Goal: Task Accomplishment & Management: Manage account settings

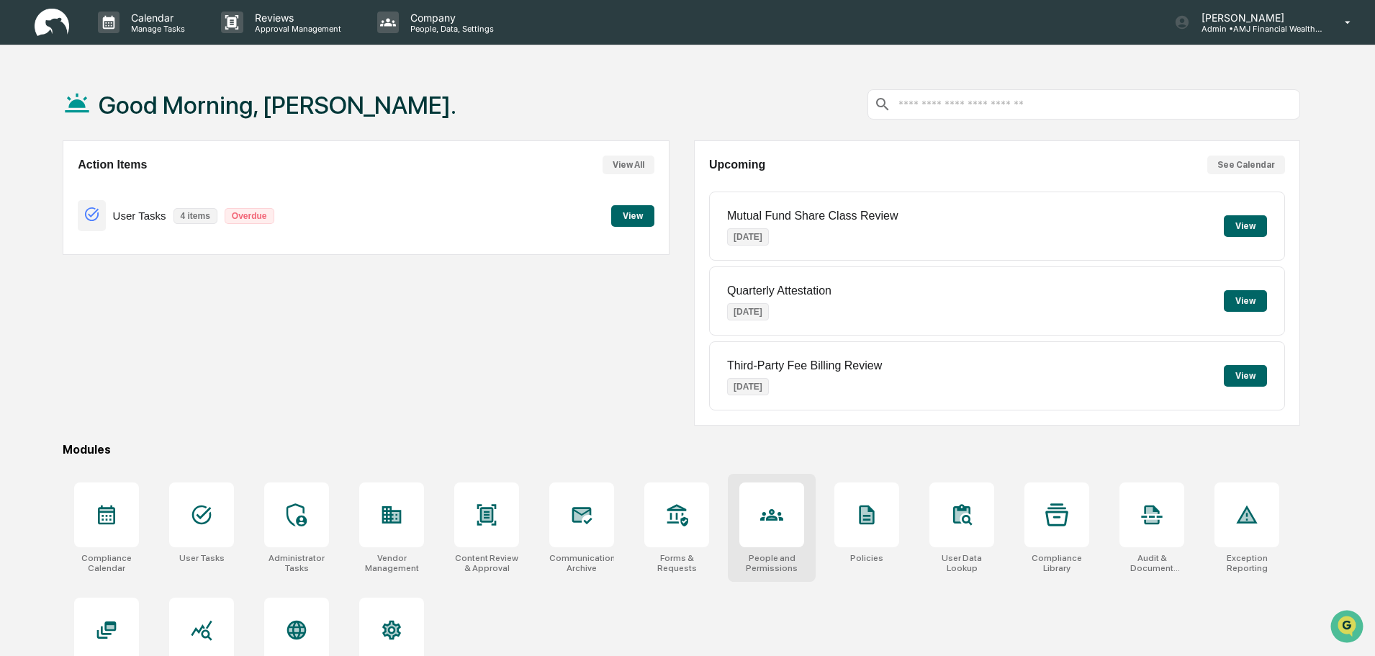
click at [767, 531] on div at bounding box center [771, 514] width 65 height 65
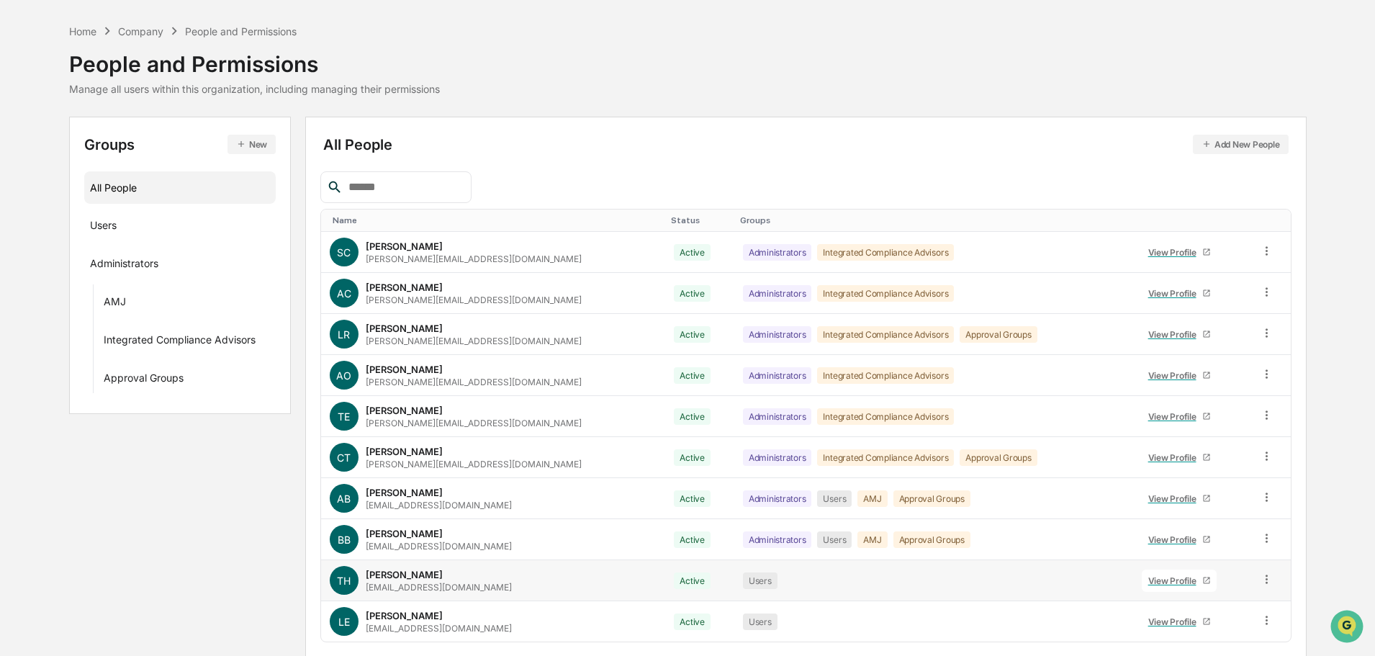
scroll to position [96, 0]
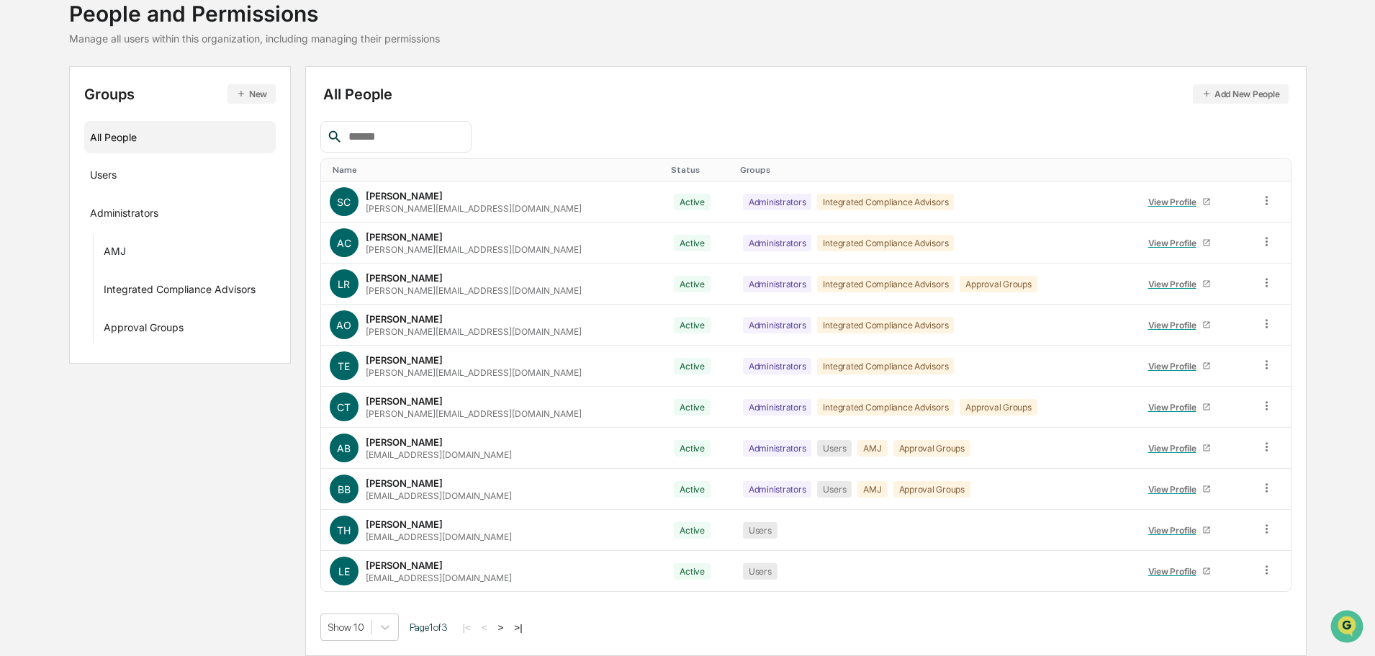
click at [507, 627] on button ">" at bounding box center [501, 627] width 14 height 12
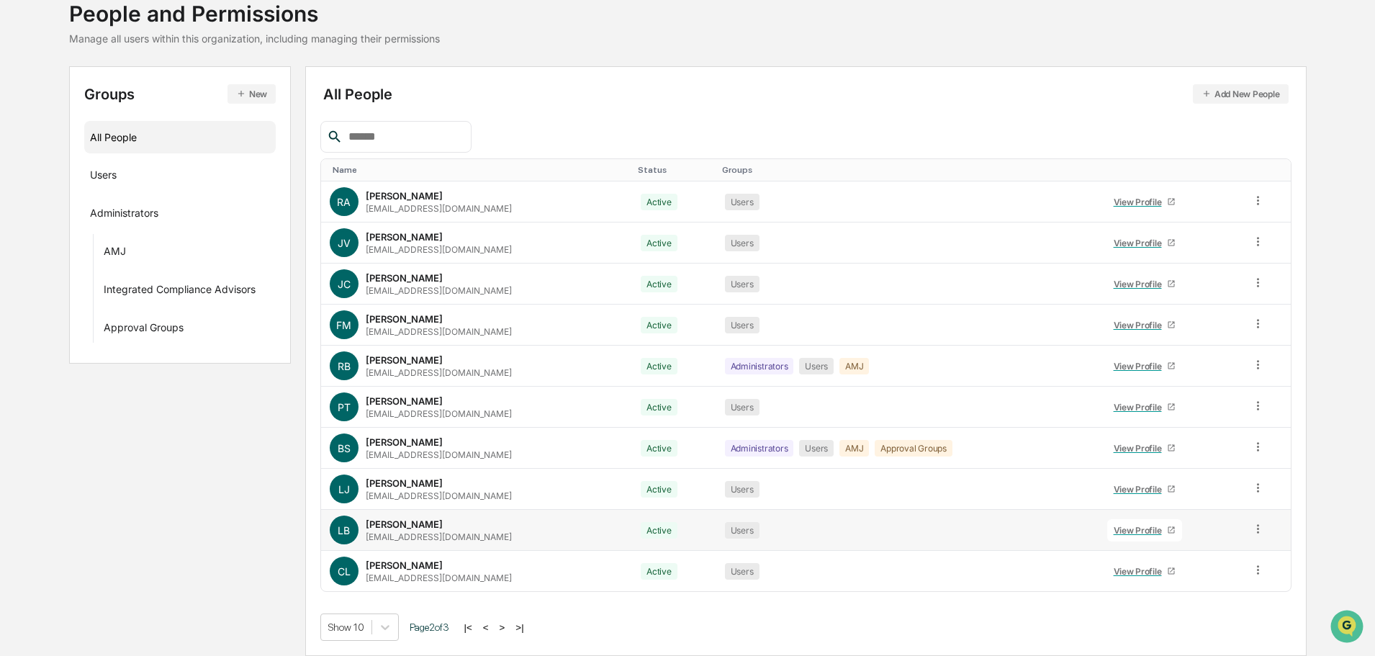
click at [1132, 531] on div "View Profile" at bounding box center [1141, 530] width 54 height 11
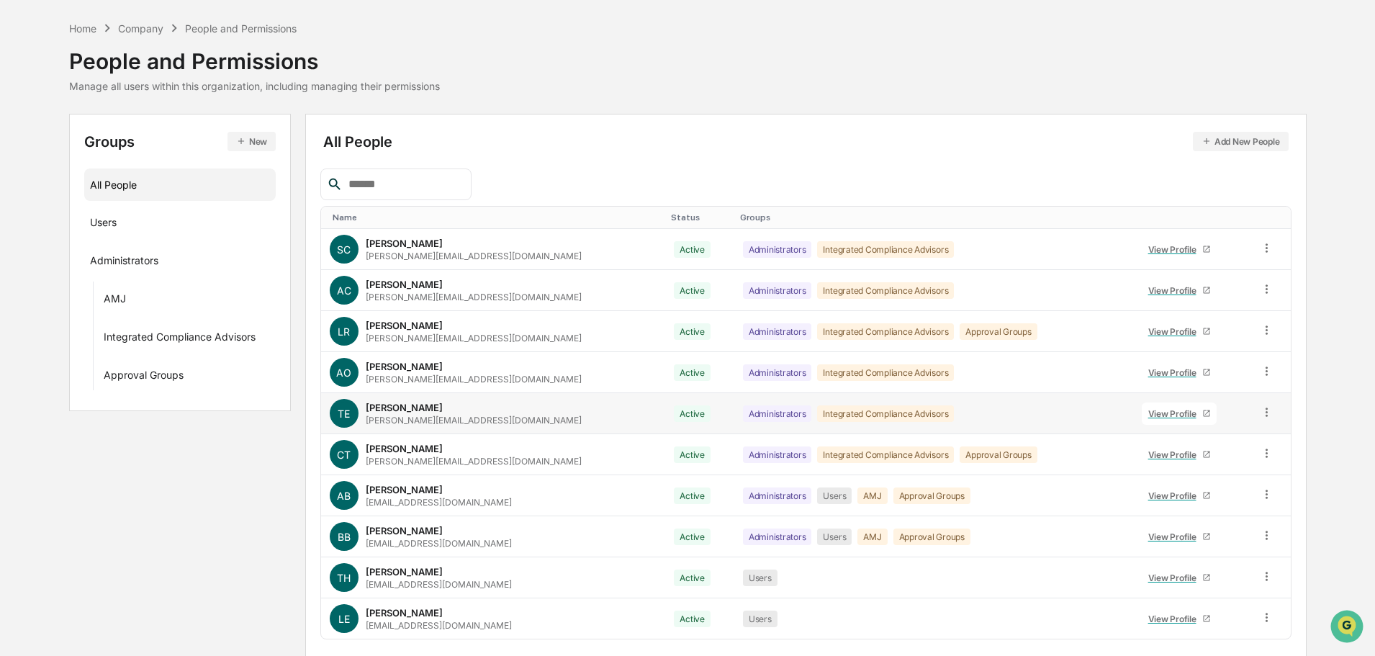
scroll to position [96, 0]
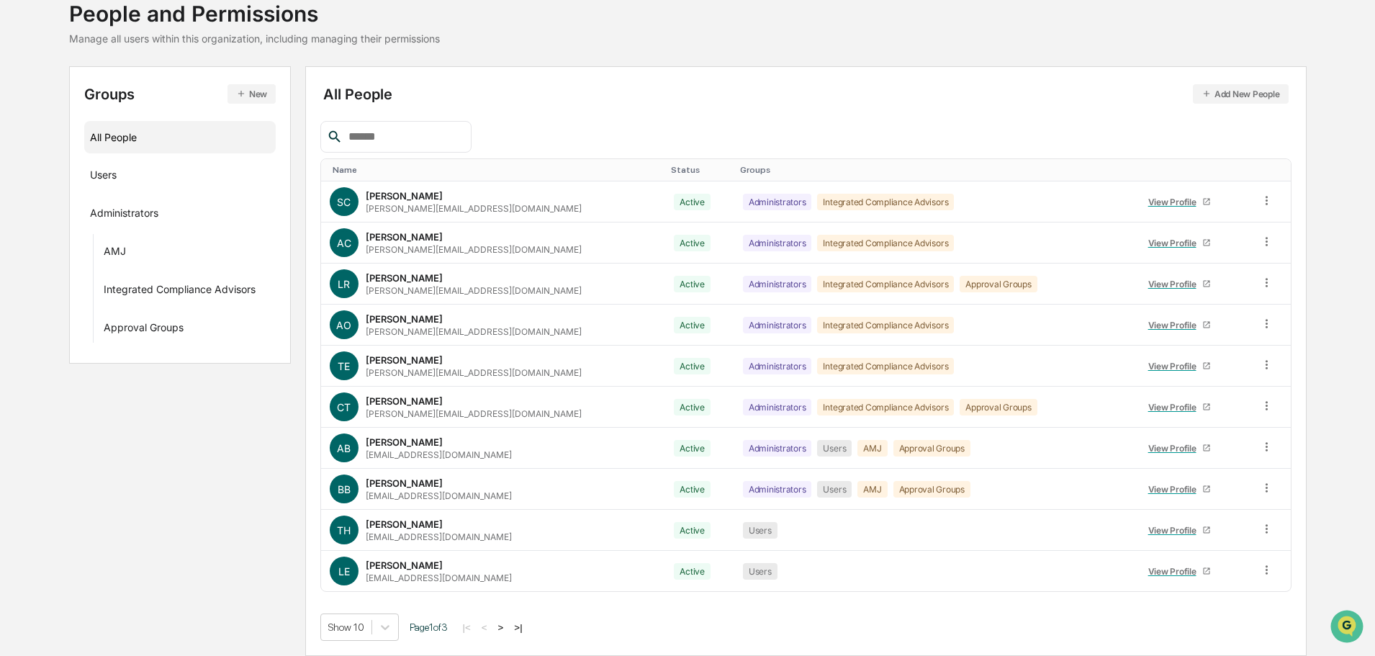
click at [505, 624] on button ">" at bounding box center [501, 627] width 14 height 12
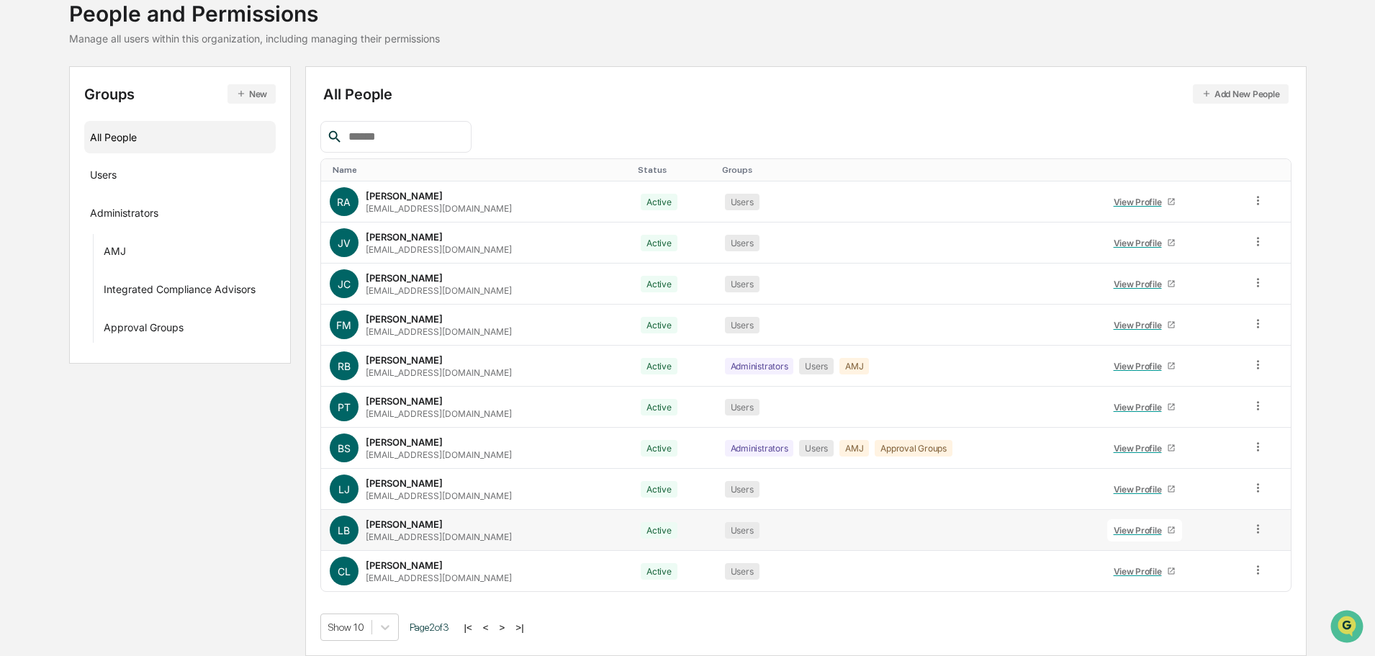
click at [1257, 525] on icon at bounding box center [1258, 528] width 2 height 9
click at [1222, 577] on div "Change Status" at bounding box center [1193, 580] width 120 height 17
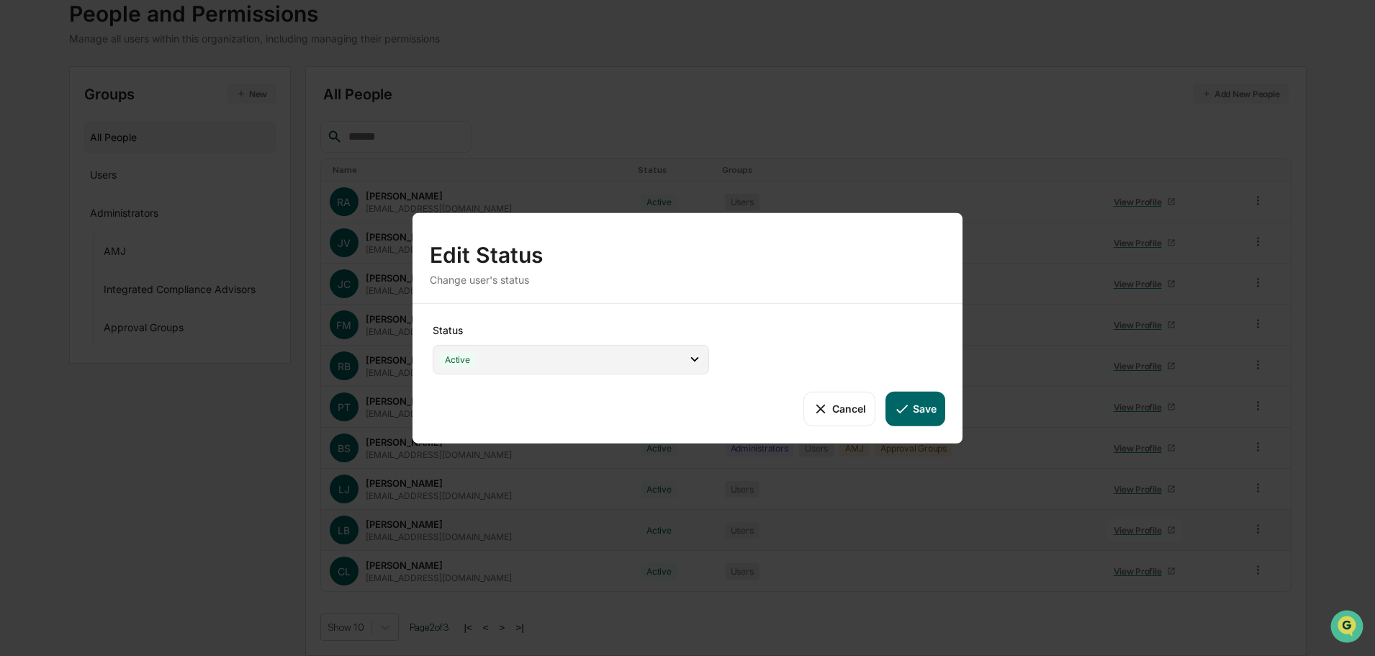
click at [691, 354] on icon at bounding box center [695, 359] width 16 height 16
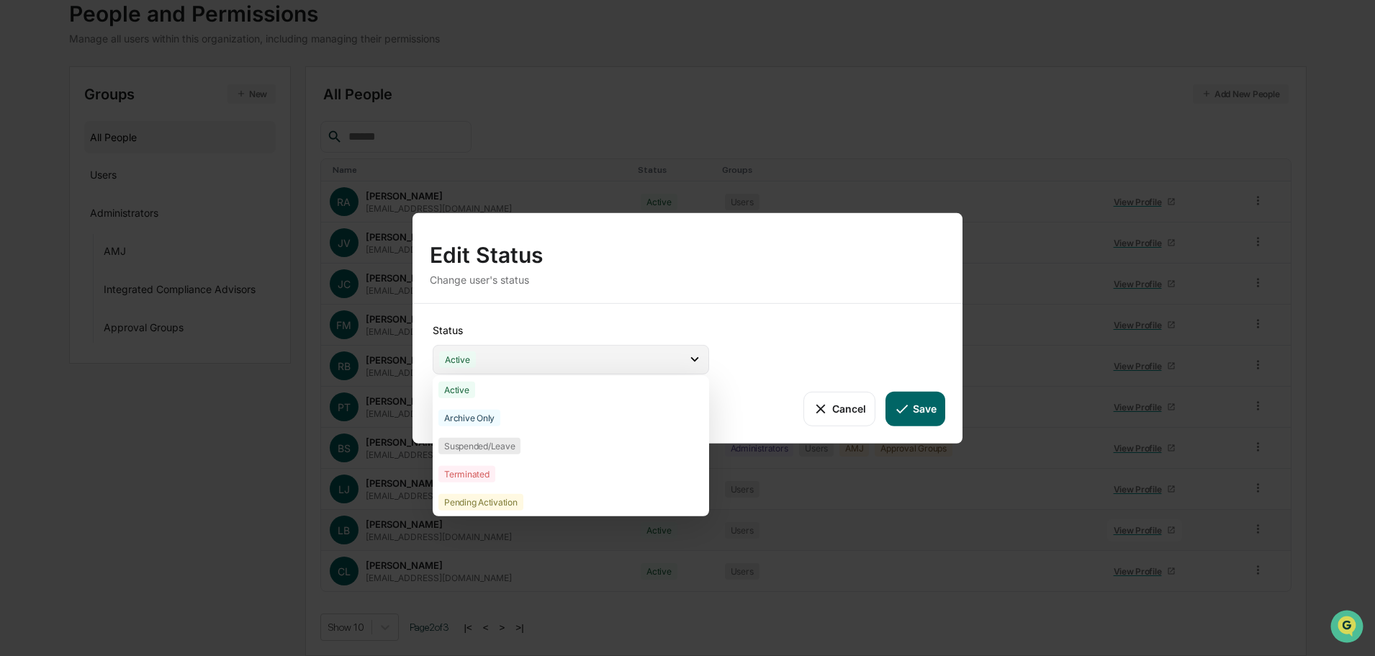
click at [691, 354] on icon at bounding box center [695, 359] width 16 height 16
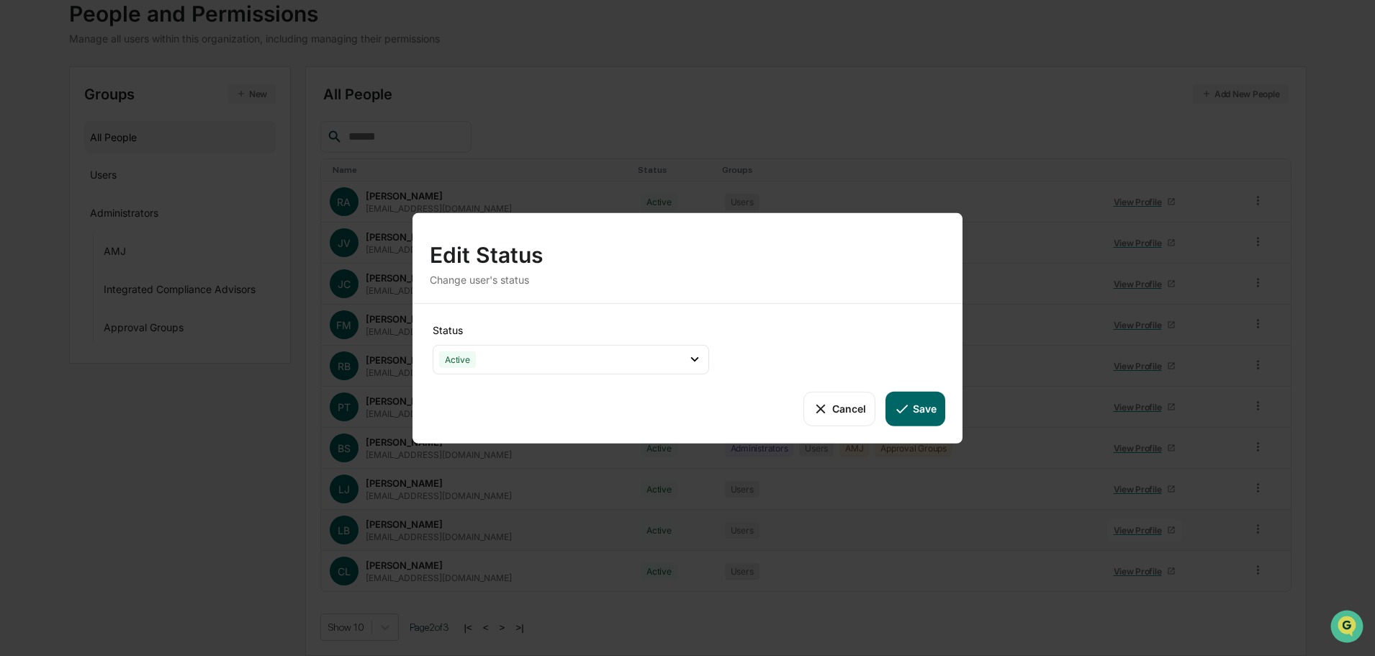
click at [837, 408] on button "Cancel" at bounding box center [839, 408] width 71 height 35
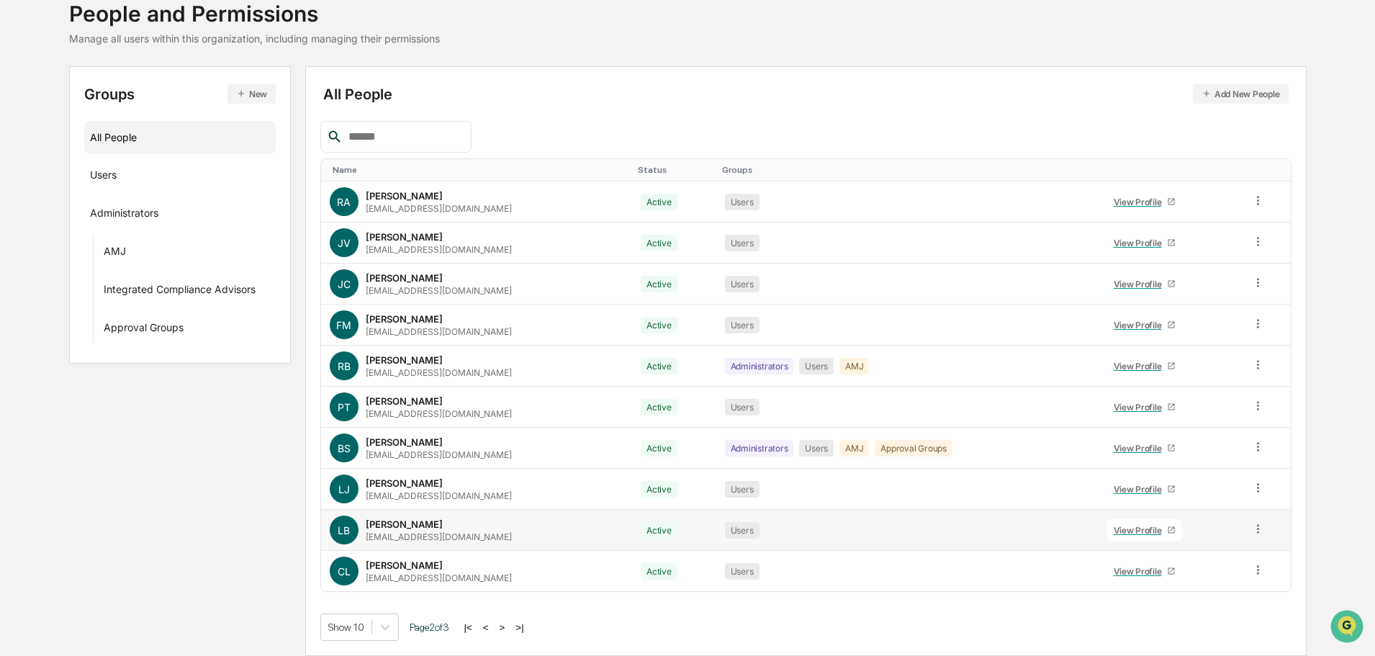
click at [1254, 526] on icon at bounding box center [1258, 529] width 14 height 14
click at [1223, 550] on div "Groups & Permissions" at bounding box center [1193, 552] width 120 height 17
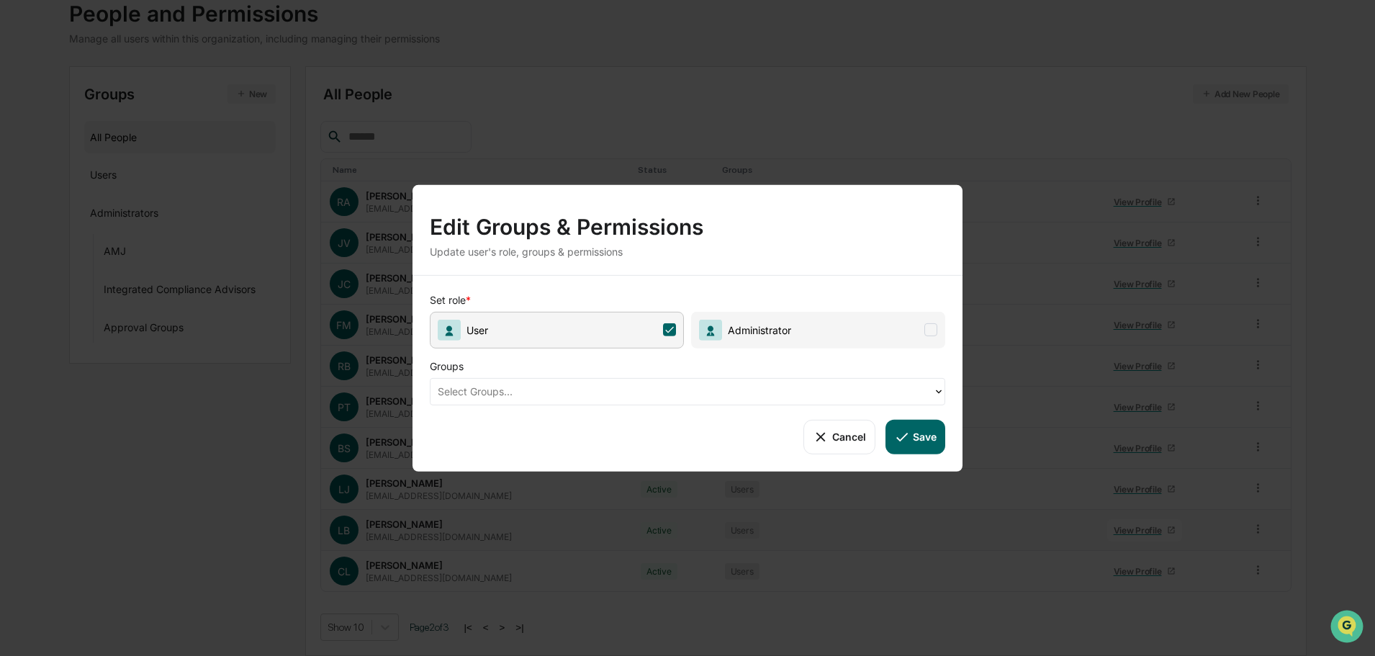
click at [937, 395] on icon at bounding box center [939, 391] width 12 height 12
click at [937, 392] on icon at bounding box center [939, 391] width 12 height 12
click at [929, 328] on span at bounding box center [930, 329] width 13 height 13
click at [668, 329] on icon at bounding box center [669, 329] width 13 height 13
click at [668, 329] on span at bounding box center [669, 329] width 13 height 13
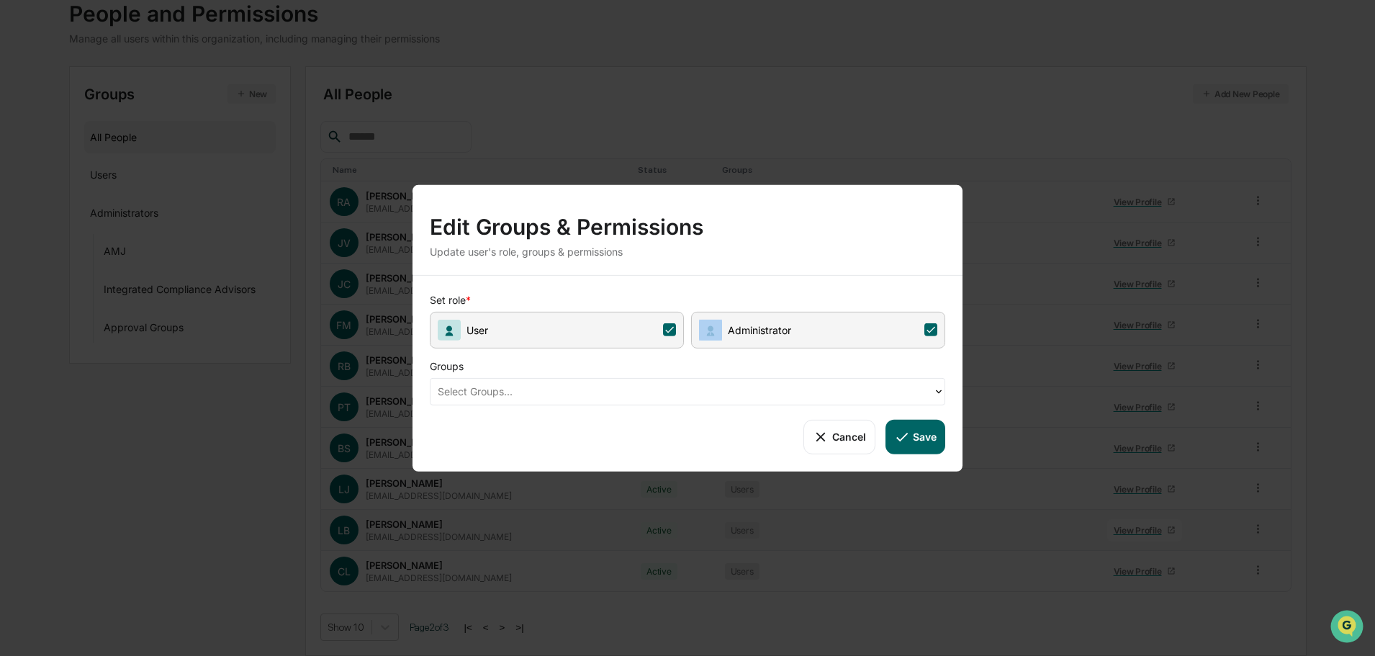
click at [667, 330] on icon at bounding box center [669, 329] width 13 height 13
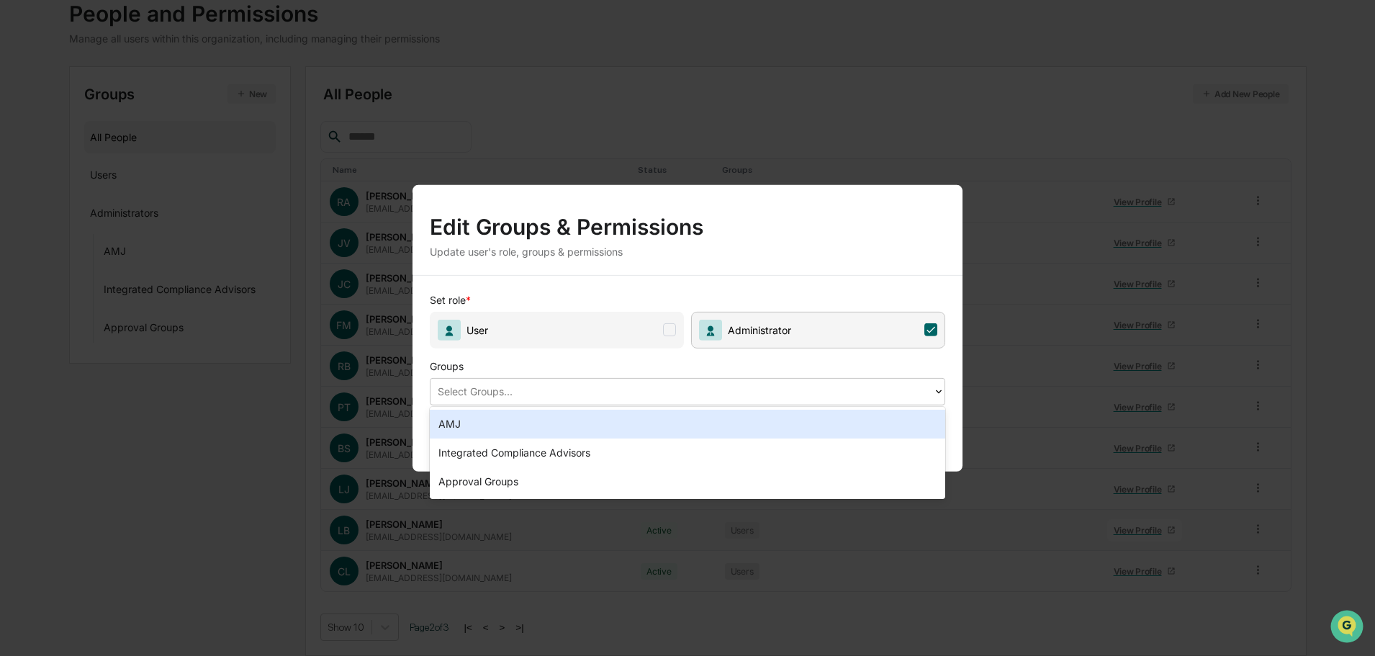
click at [934, 387] on icon at bounding box center [939, 391] width 12 height 12
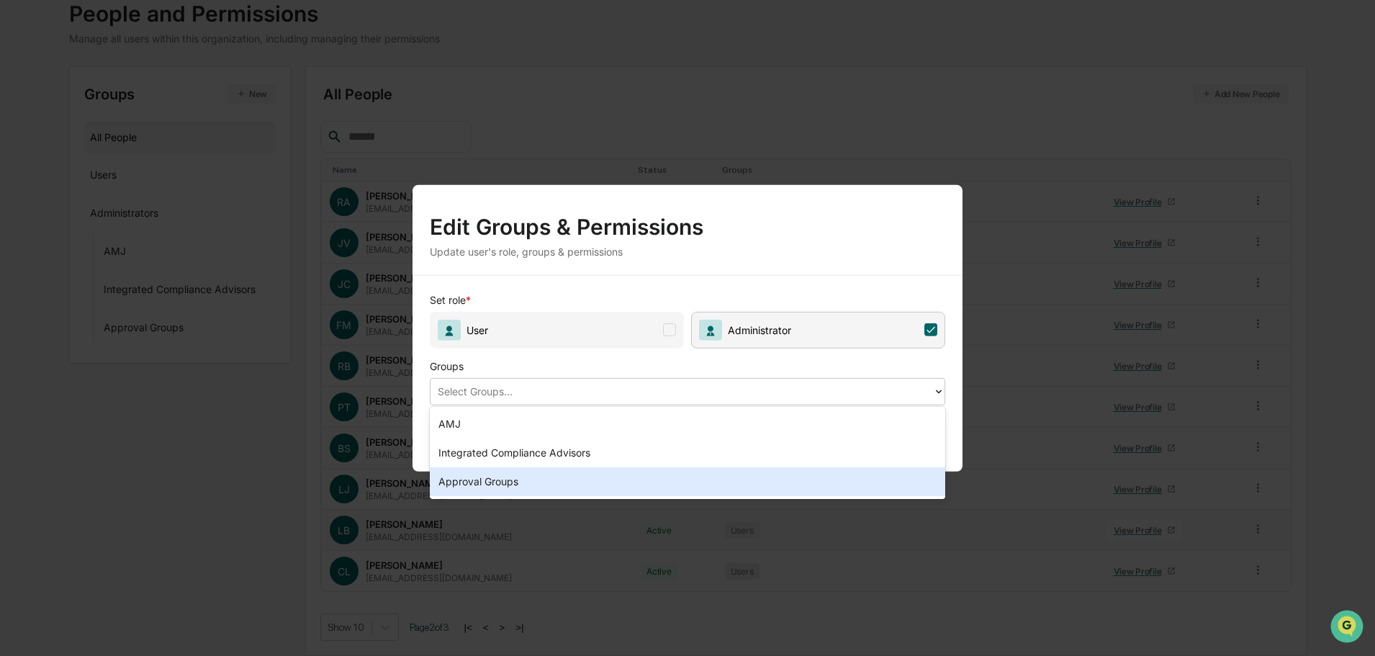
click at [517, 482] on div "Approval Groups" at bounding box center [688, 481] width 516 height 29
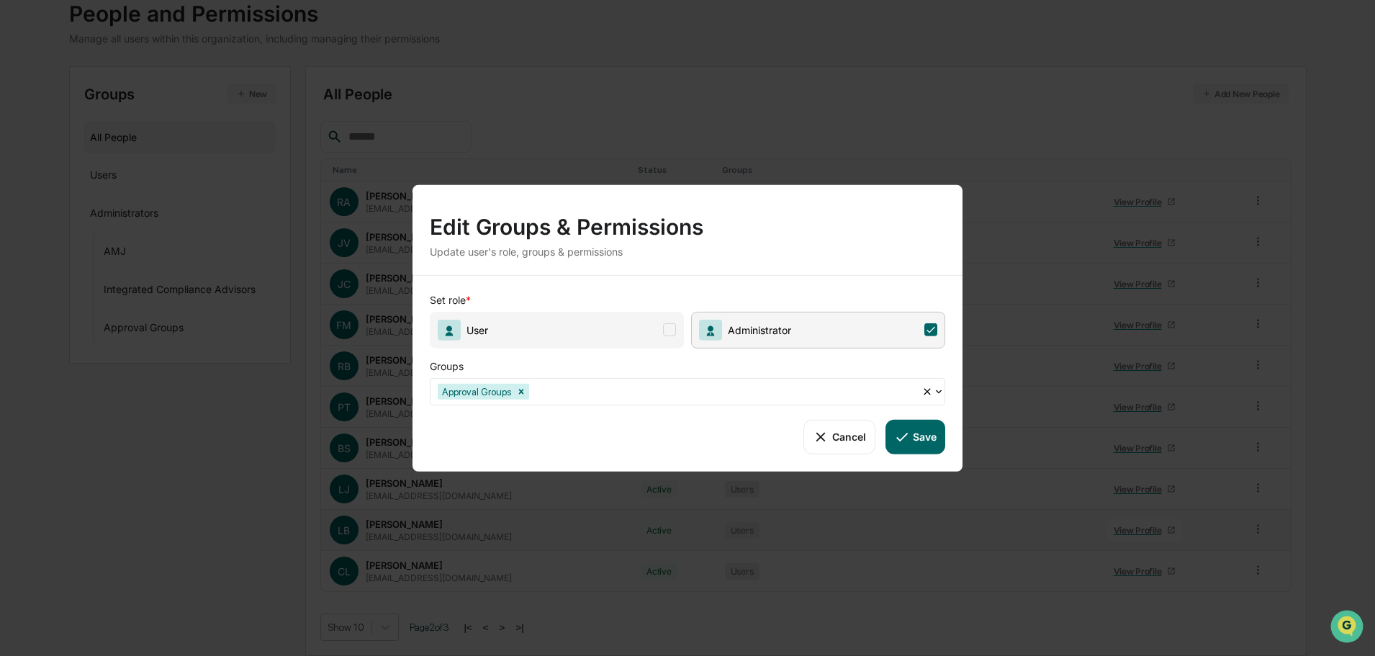
click at [914, 433] on button "Save" at bounding box center [916, 436] width 60 height 35
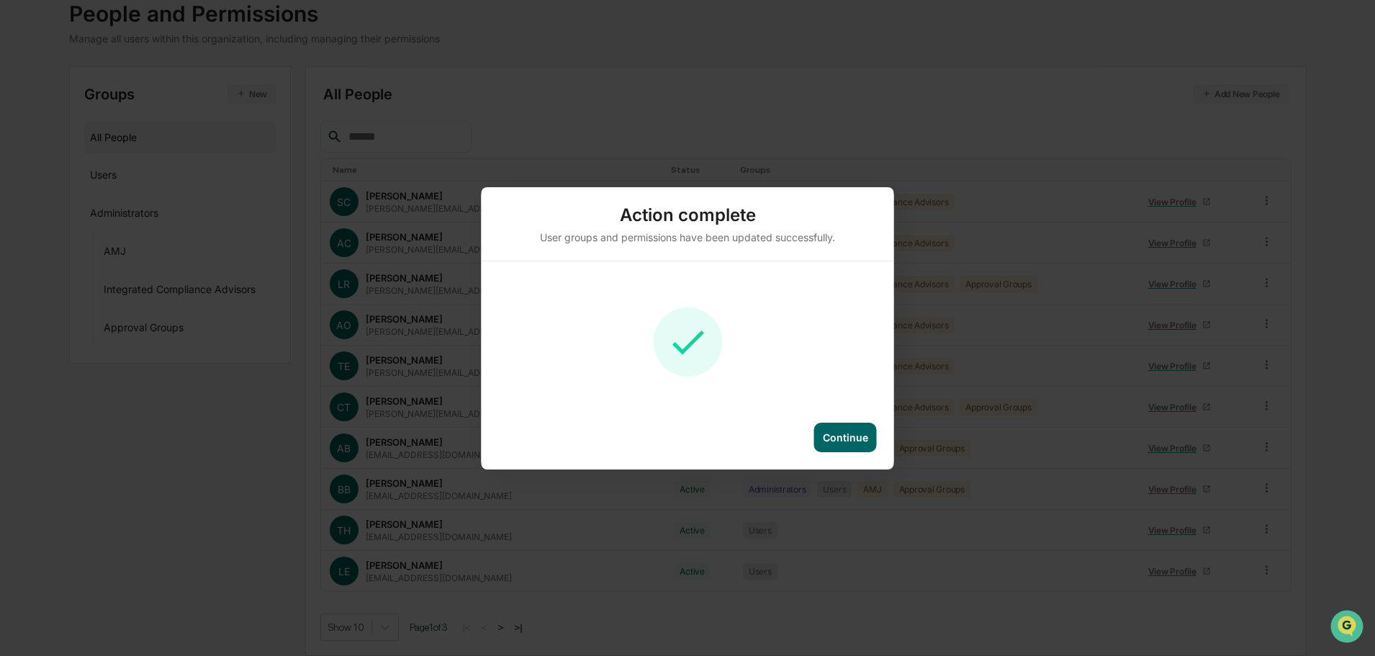
click at [836, 438] on div "Continue" at bounding box center [845, 437] width 45 height 12
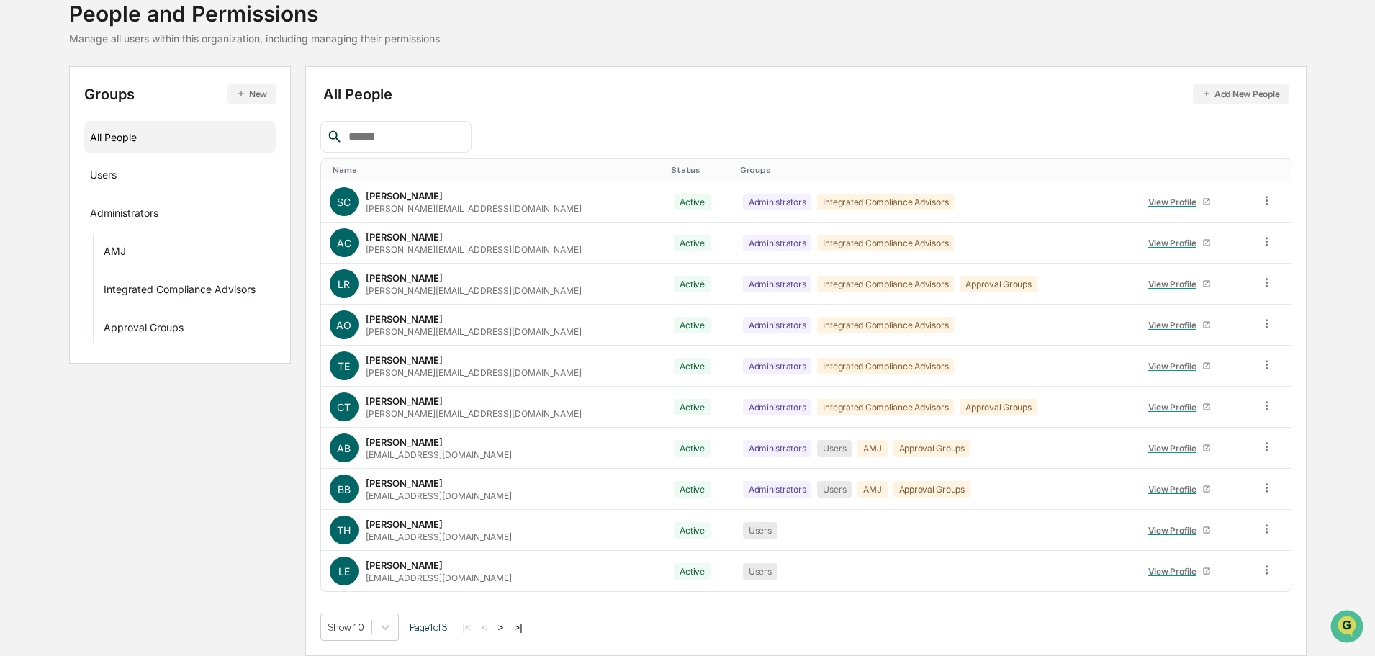
click at [507, 626] on button ">" at bounding box center [501, 627] width 14 height 12
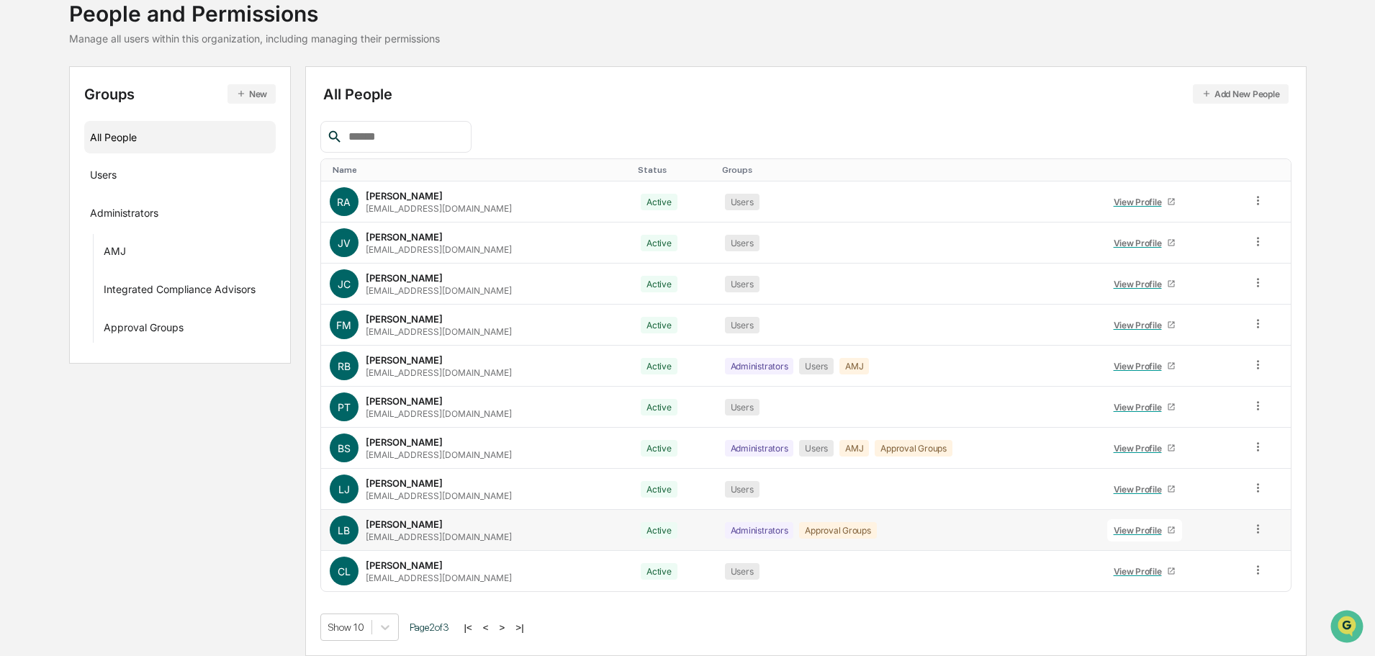
click at [1259, 529] on icon at bounding box center [1258, 529] width 14 height 14
click at [1235, 552] on div "Groups & Permissions" at bounding box center [1193, 552] width 120 height 17
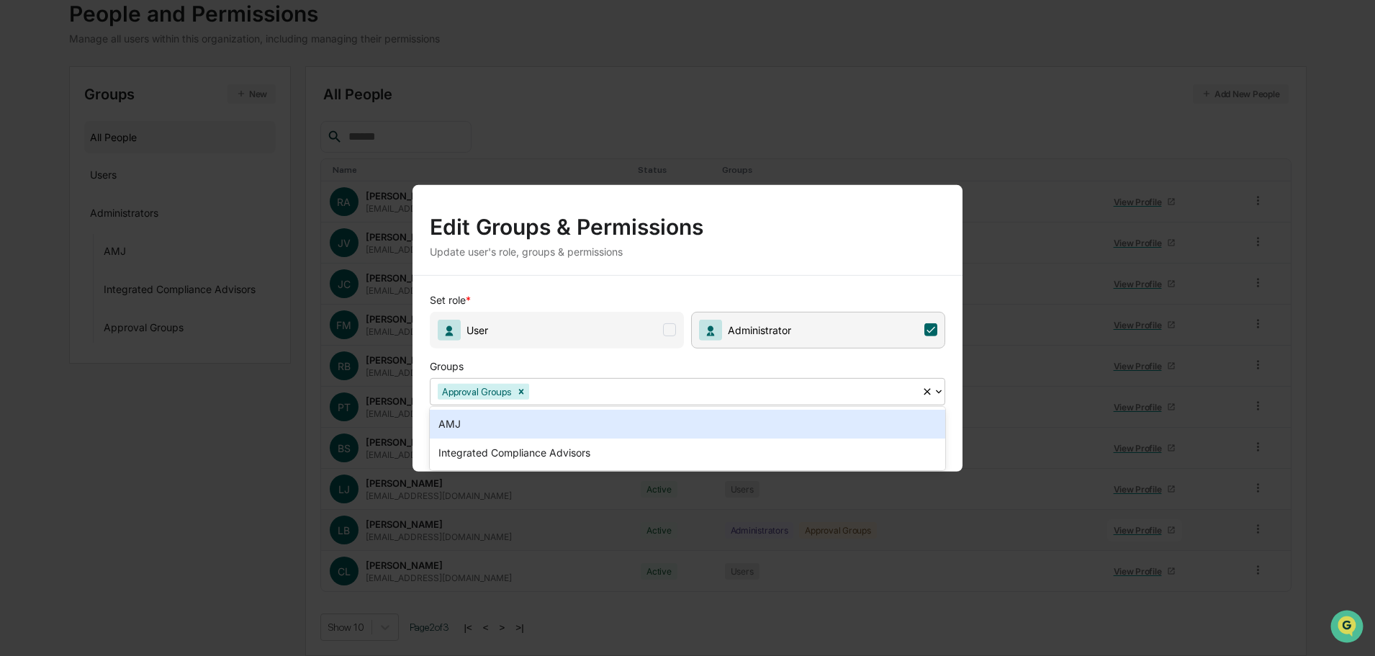
click at [937, 392] on icon at bounding box center [939, 391] width 12 height 12
click at [460, 426] on div "AMJ" at bounding box center [688, 424] width 516 height 29
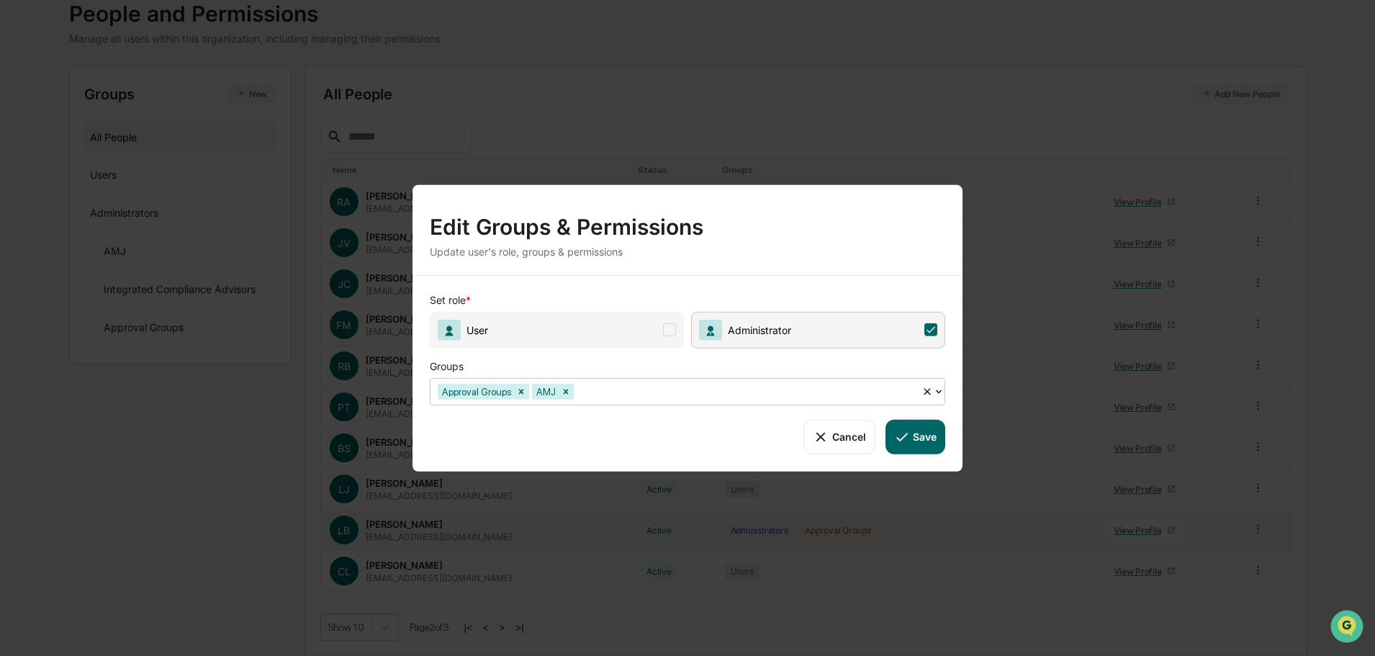
click at [667, 329] on span at bounding box center [669, 329] width 13 height 13
click at [667, 329] on icon at bounding box center [669, 329] width 13 height 13
click at [837, 433] on button "Cancel" at bounding box center [839, 436] width 71 height 35
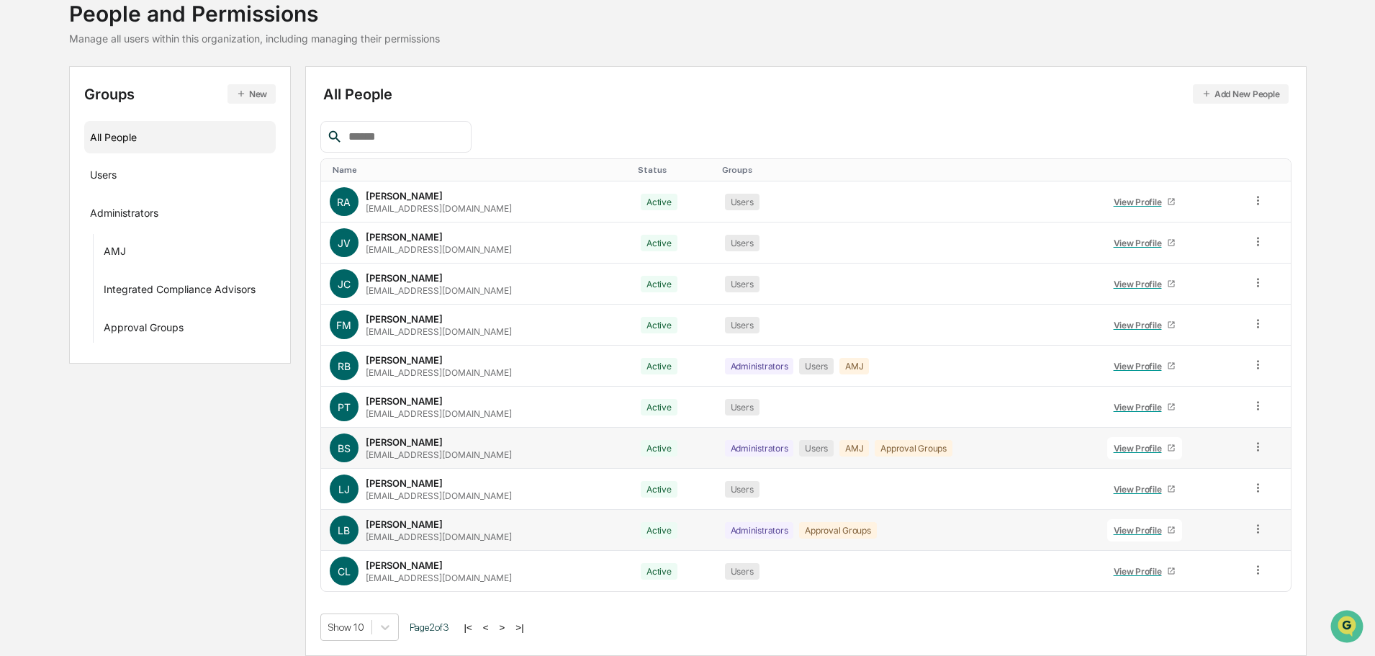
click at [1251, 445] on icon at bounding box center [1258, 447] width 14 height 14
click at [1241, 470] on div "Groups & Permissions" at bounding box center [1193, 470] width 120 height 17
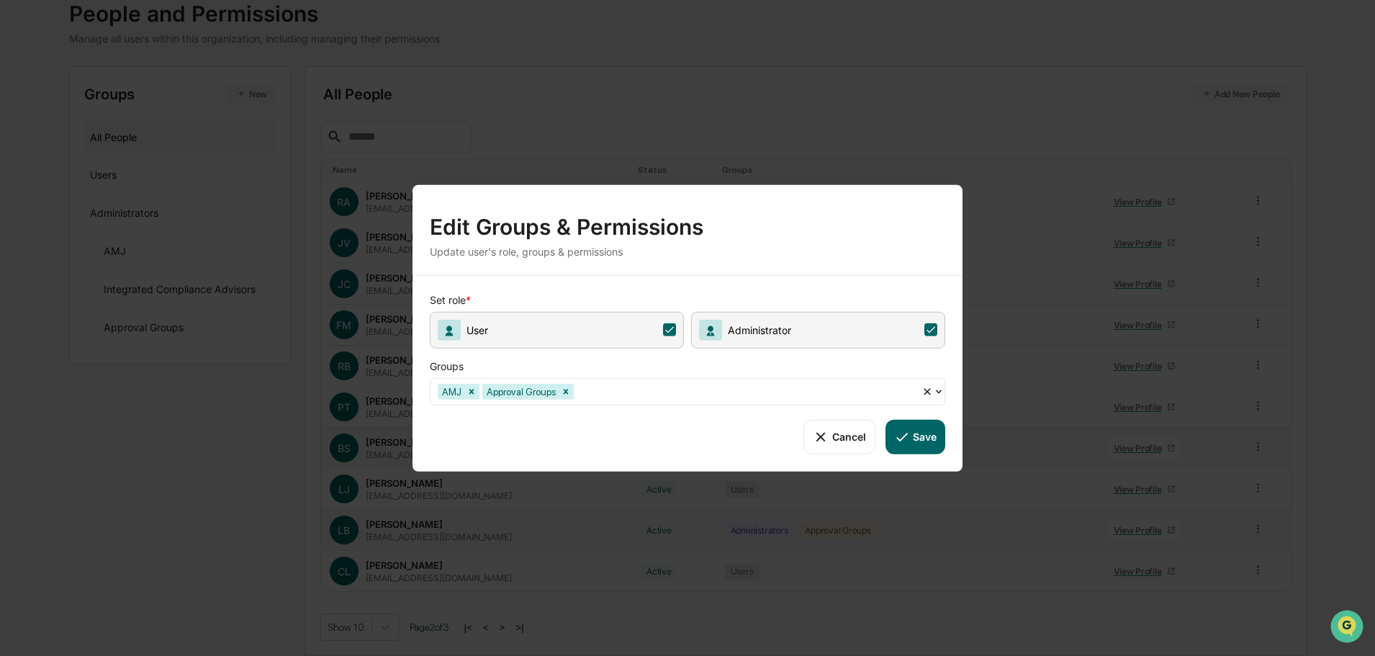
click at [845, 435] on button "Cancel" at bounding box center [839, 436] width 71 height 35
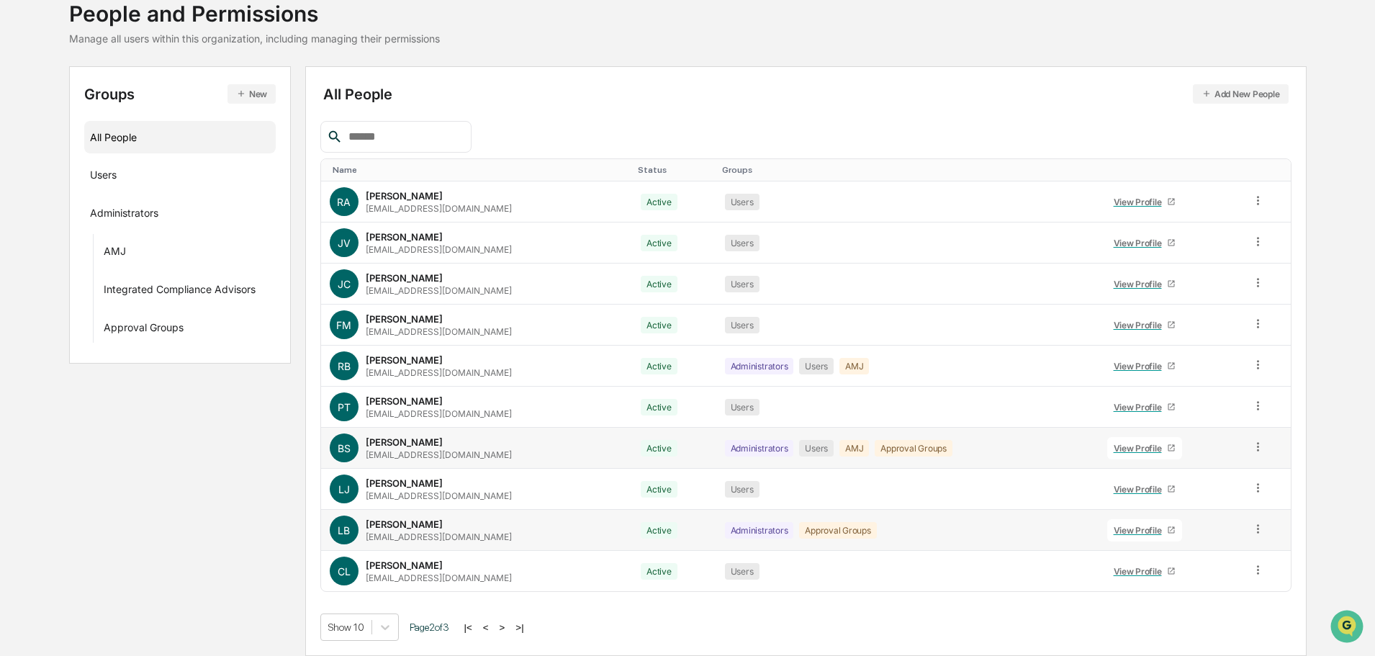
click at [1255, 524] on icon at bounding box center [1258, 529] width 14 height 14
click at [1220, 551] on div "Groups & Permissions" at bounding box center [1193, 552] width 120 height 17
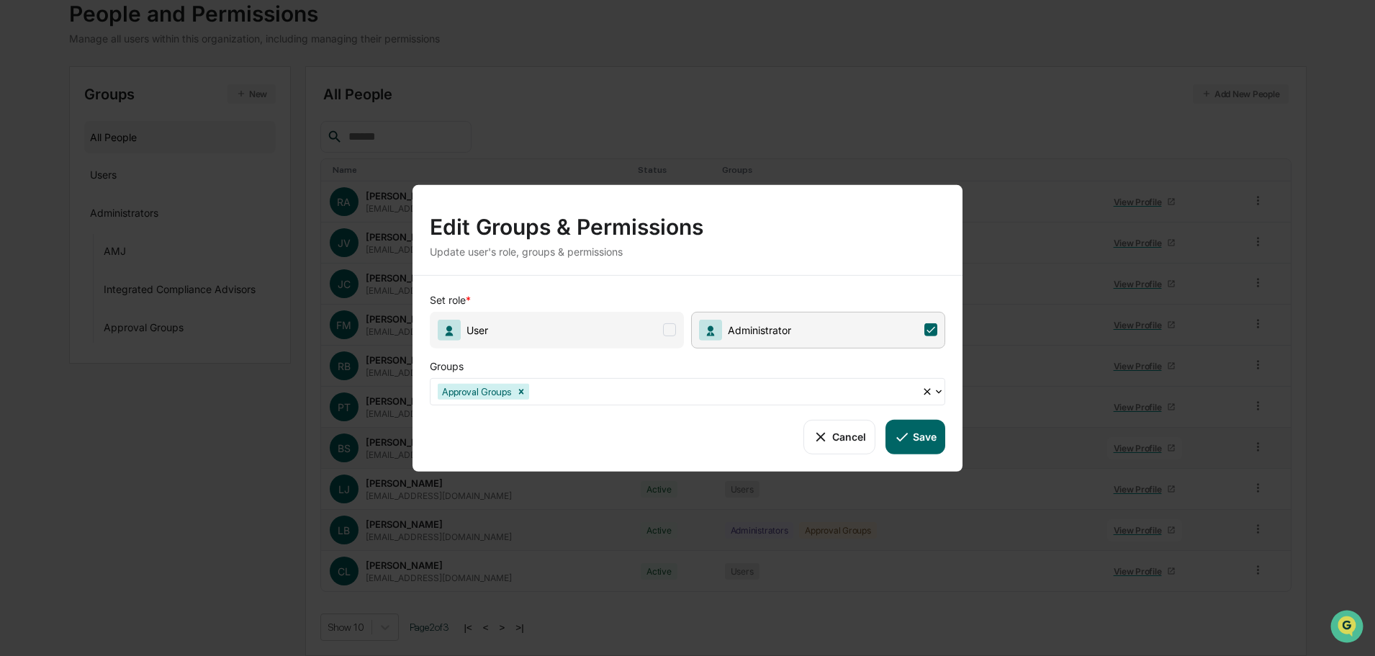
click at [667, 328] on span at bounding box center [669, 329] width 13 height 13
click at [937, 391] on icon at bounding box center [939, 392] width 6 height 4
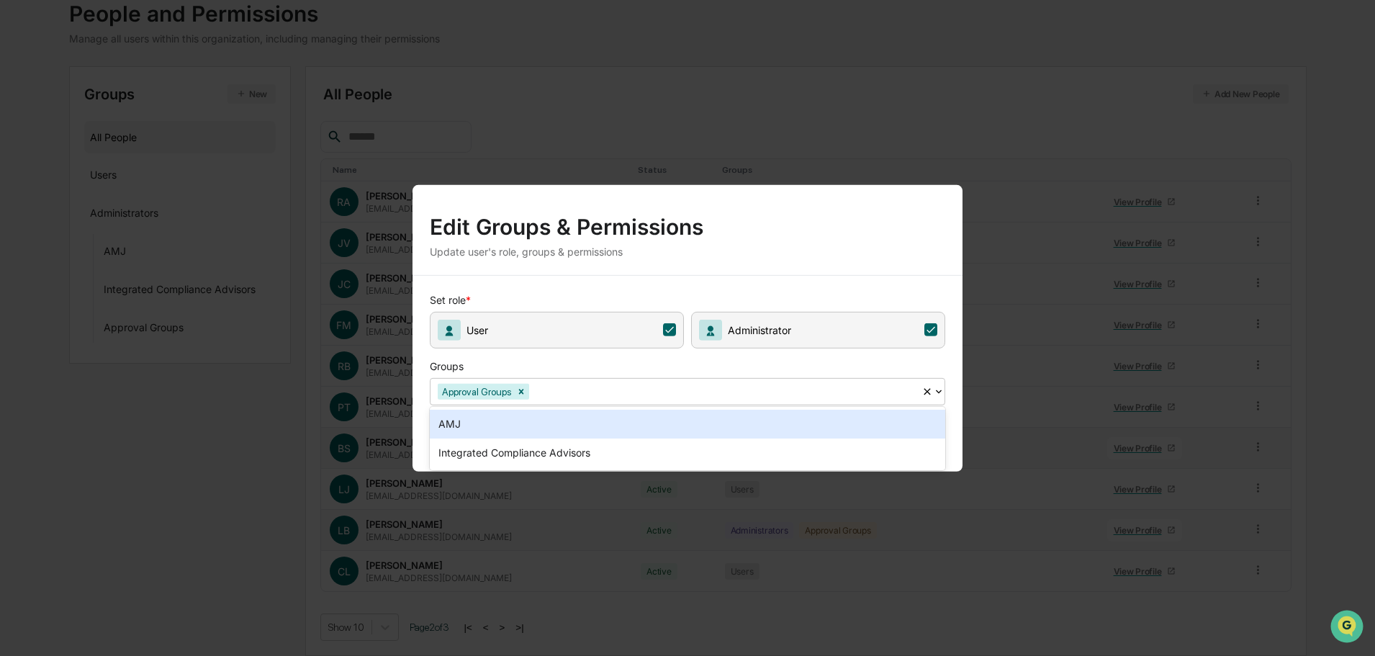
click at [450, 423] on div "AMJ" at bounding box center [688, 424] width 516 height 29
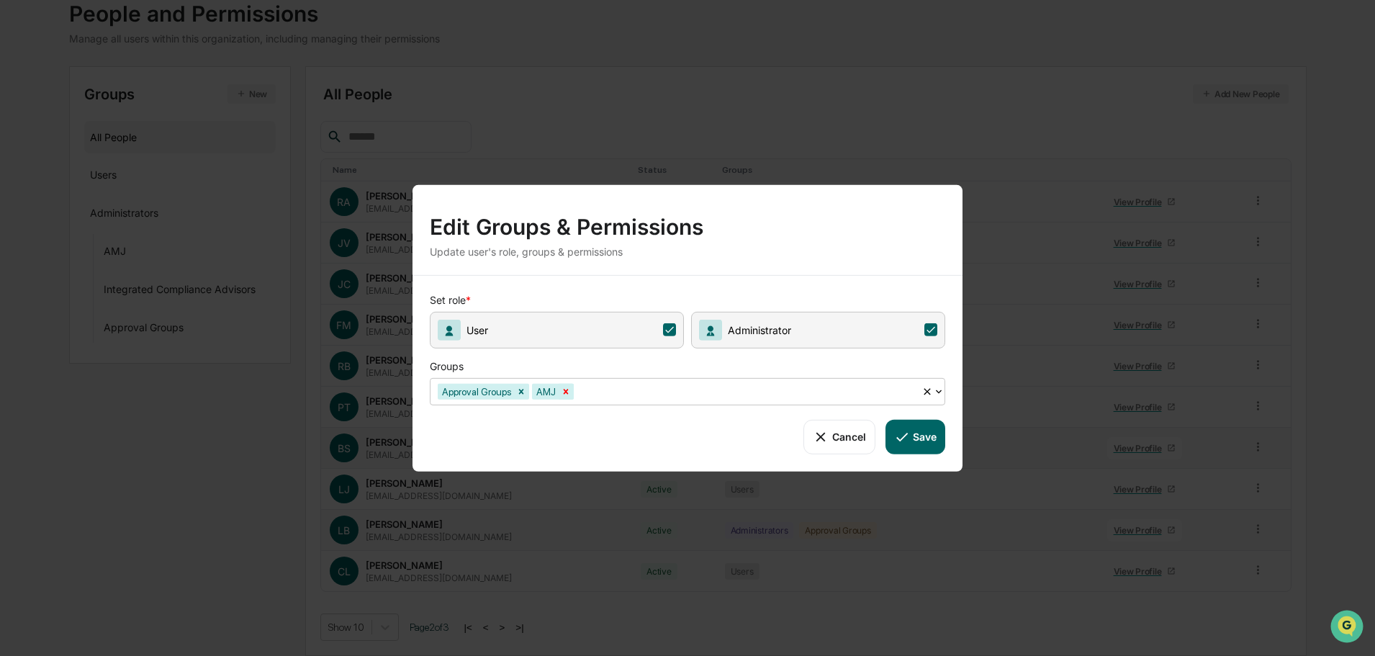
click at [564, 390] on icon "Remove AMJ" at bounding box center [566, 391] width 5 height 5
click at [524, 389] on icon "Remove Approval Groups" at bounding box center [521, 391] width 10 height 10
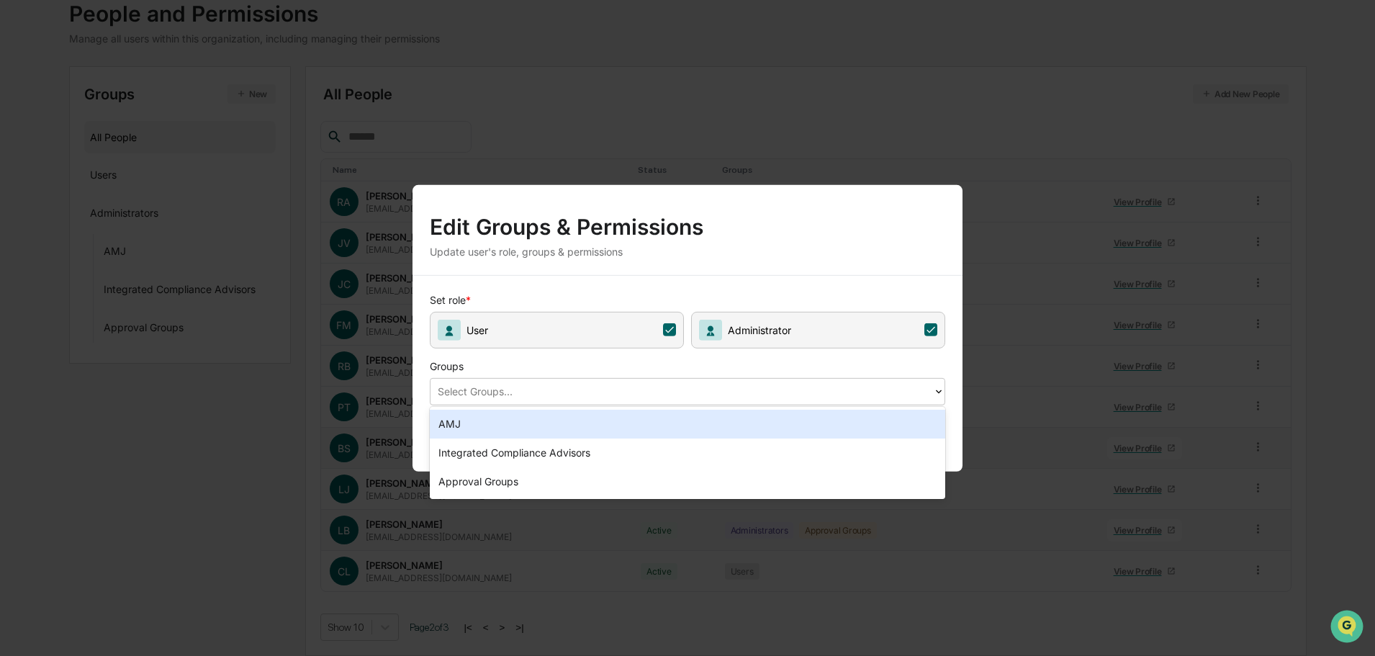
click at [935, 392] on icon at bounding box center [939, 391] width 12 height 12
click at [459, 426] on div "AMJ" at bounding box center [688, 424] width 516 height 29
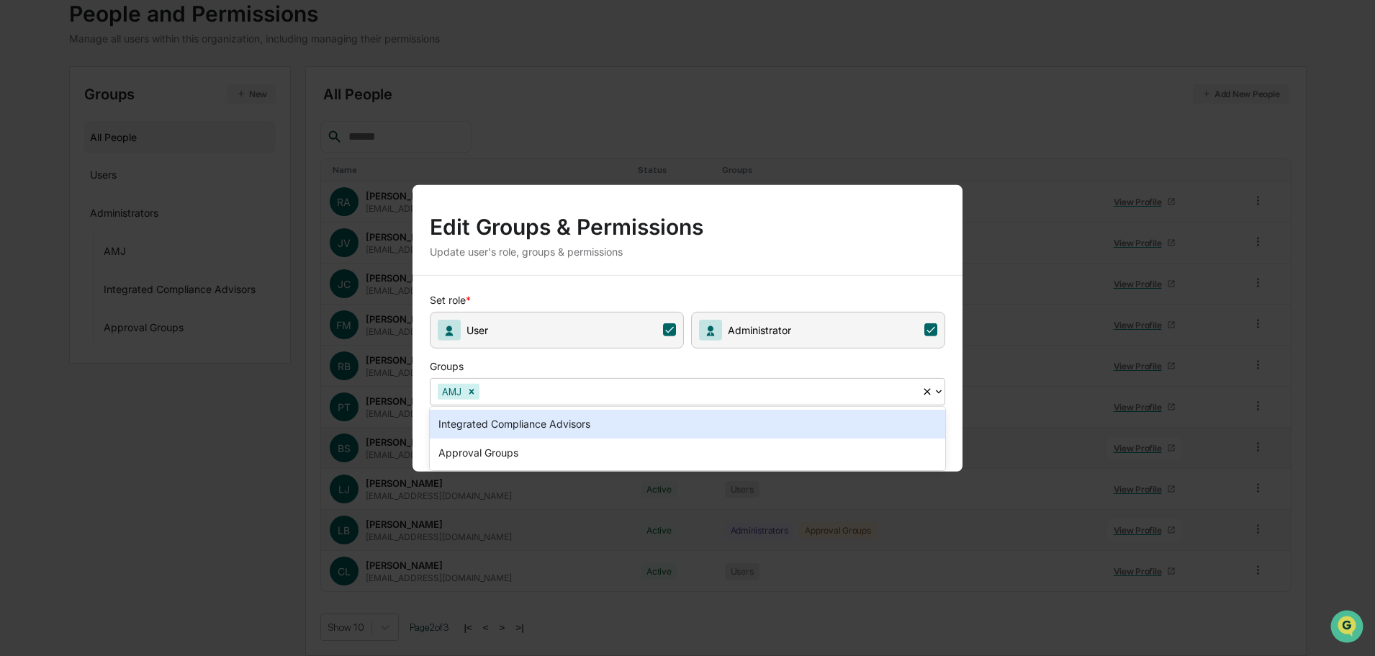
click at [936, 390] on icon at bounding box center [939, 391] width 12 height 12
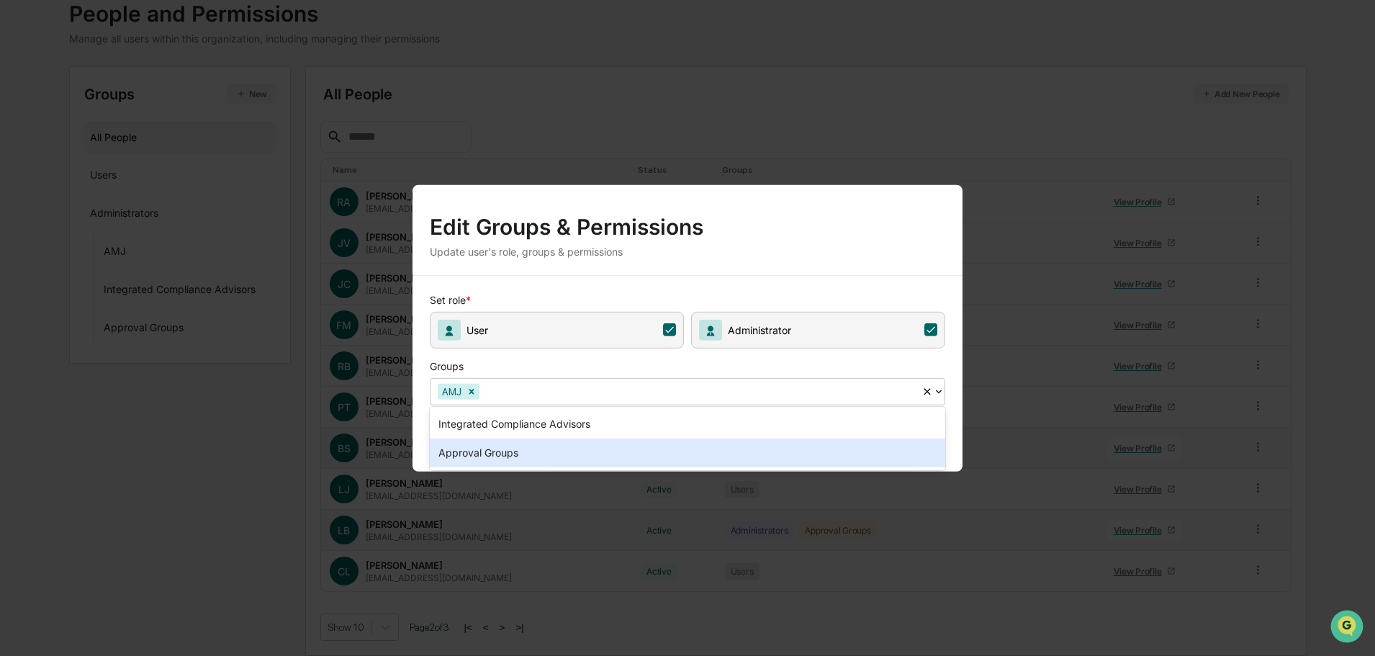
click at [502, 449] on div "Approval Groups" at bounding box center [688, 452] width 516 height 29
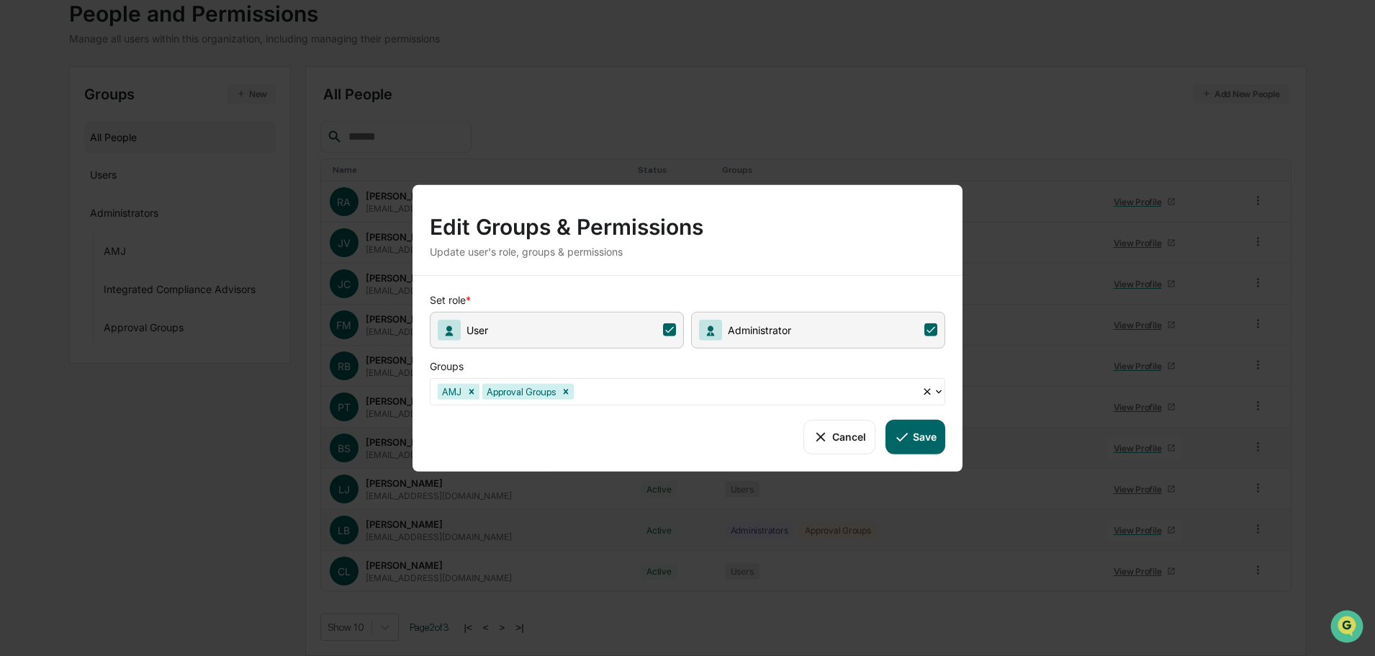
click at [922, 430] on button "Save" at bounding box center [916, 436] width 60 height 35
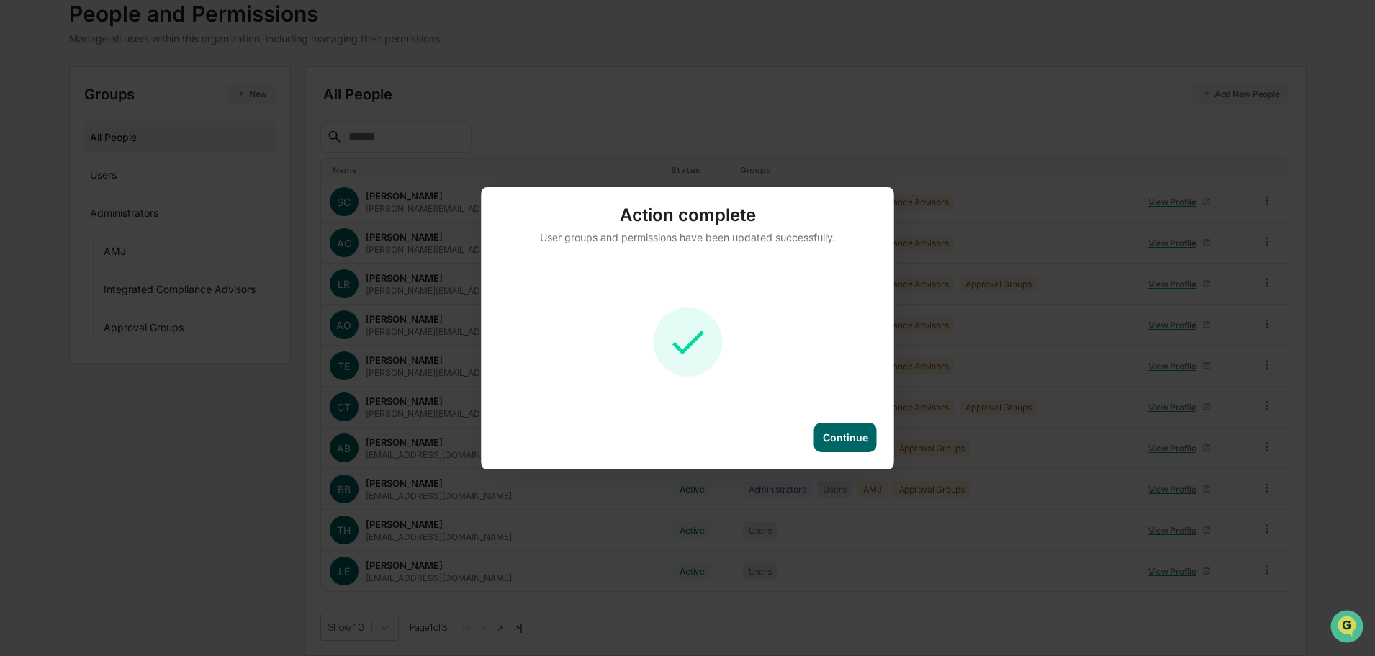
click at [842, 435] on div "Continue" at bounding box center [845, 437] width 45 height 12
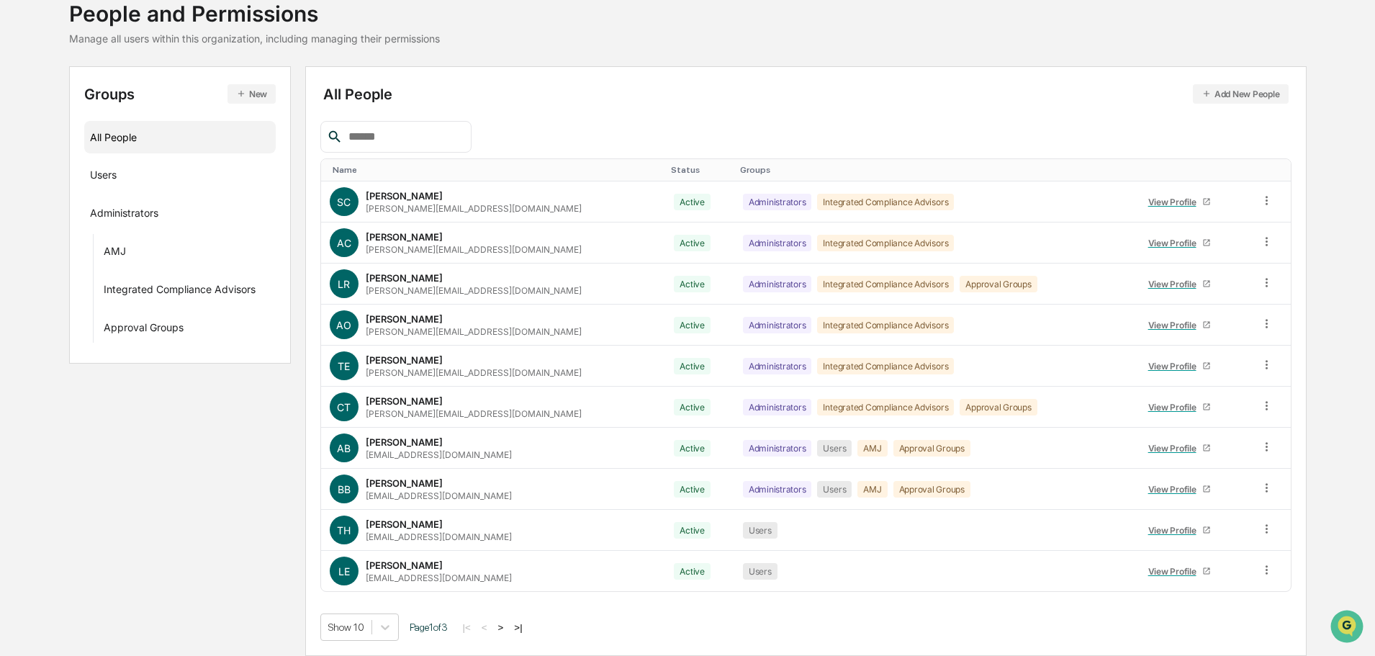
click at [505, 629] on button ">" at bounding box center [501, 627] width 14 height 12
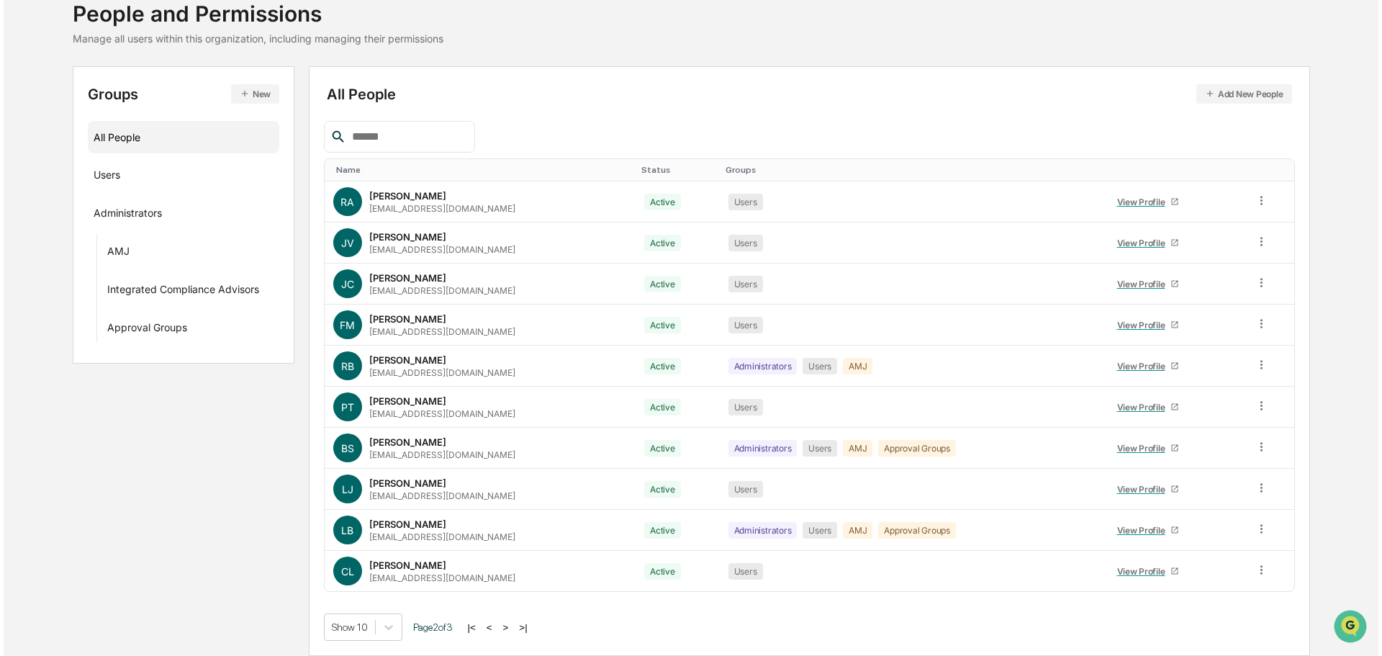
scroll to position [0, 0]
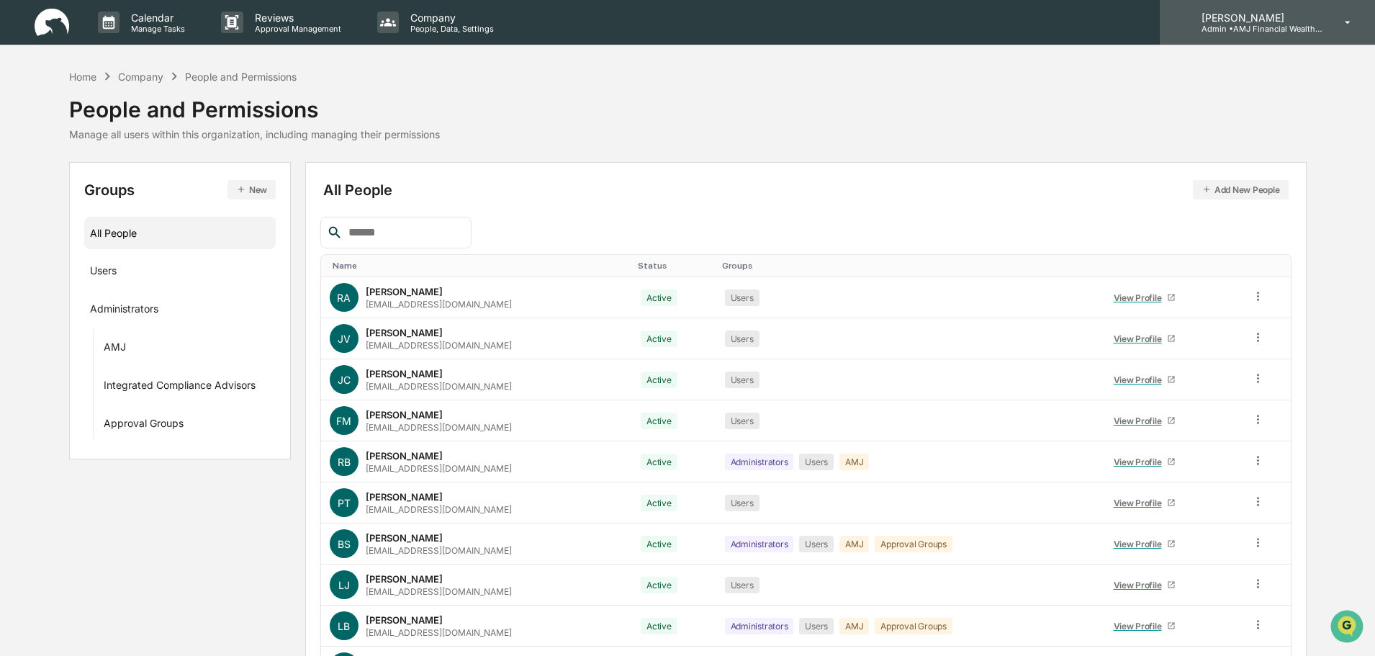
click at [1255, 18] on p "[PERSON_NAME]" at bounding box center [1257, 18] width 134 height 12
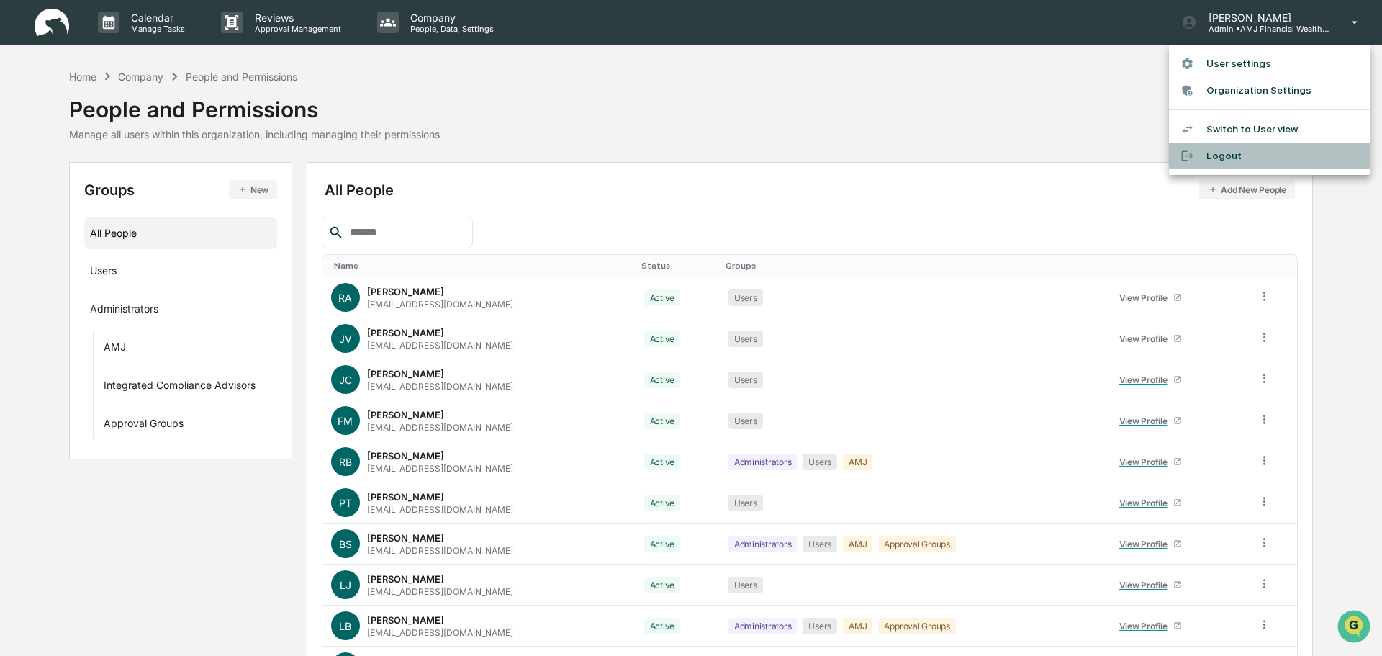
click at [1228, 154] on li "Logout" at bounding box center [1270, 156] width 202 height 27
